Goal: Task Accomplishment & Management: Manage account settings

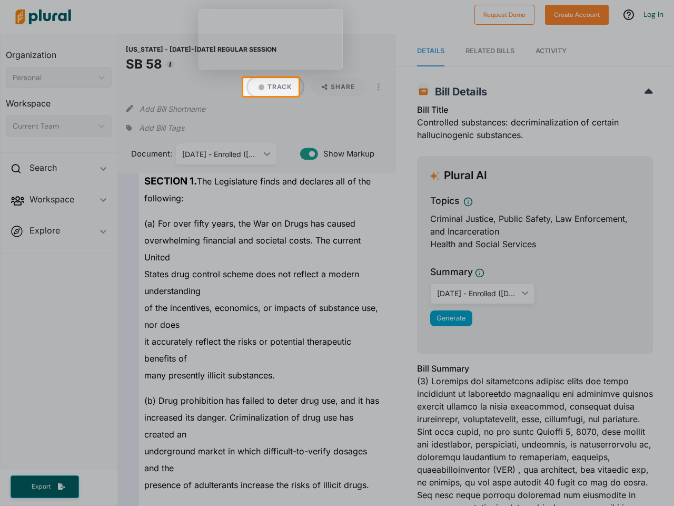
click at [271, 87] on button "Track" at bounding box center [275, 87] width 55 height 18
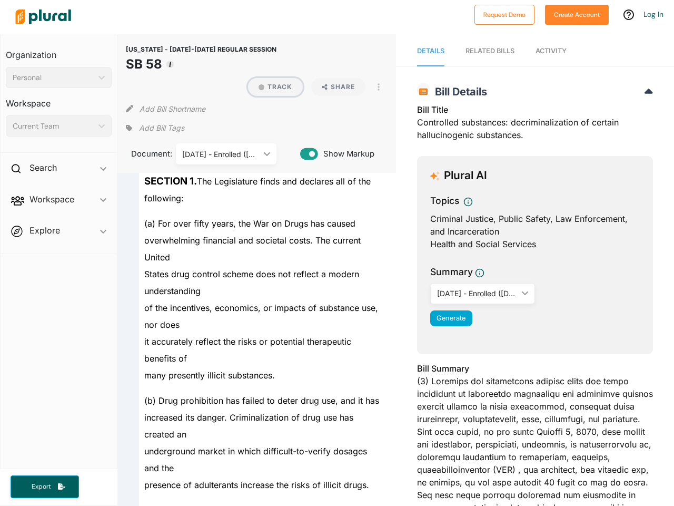
click at [271, 87] on button "Track" at bounding box center [275, 87] width 55 height 18
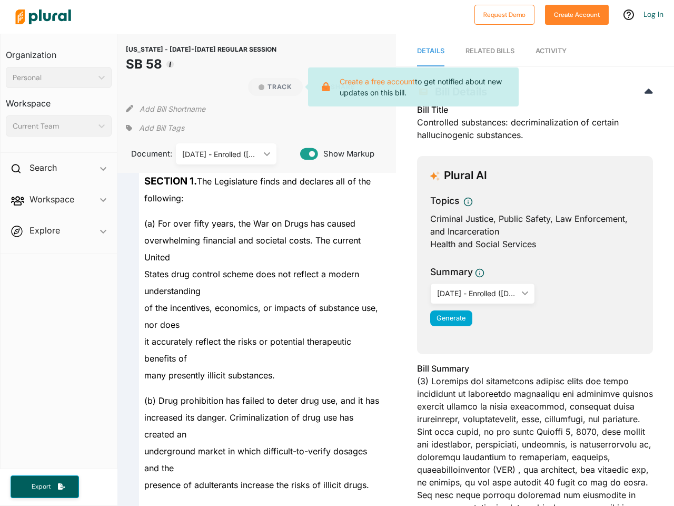
click at [122, 87] on div "[US_STATE] - [DATE]-[DATE] REGULAR SESSION SB 58 Track Create a free account to…" at bounding box center [256, 103] width 278 height 139
click at [486, 87] on h2 "Bill Details" at bounding box center [535, 91] width 236 height 13
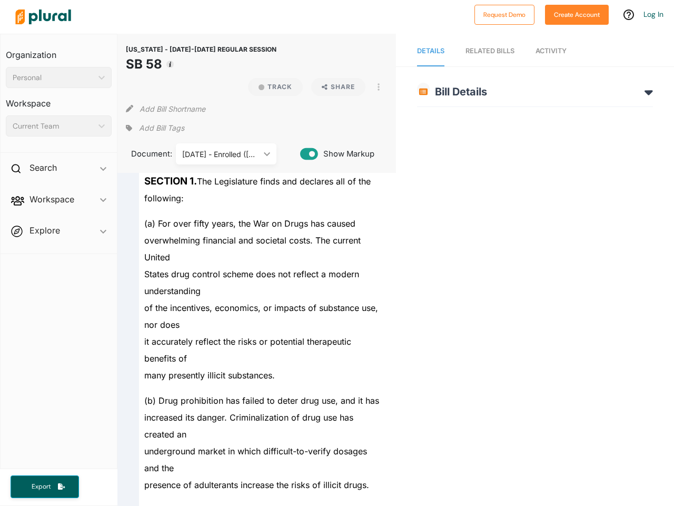
click at [337, 301] on div "of the incentives, economics, or impacts of substance use, nor does" at bounding box center [261, 316] width 244 height 34
click at [270, 38] on div "[US_STATE] - [DATE]-[DATE] REGULAR SESSION SB 58 Track Share View PDF View Sour…" at bounding box center [256, 103] width 278 height 139
click at [326, 21] on div at bounding box center [240, 16] width 459 height 37
